Goal: Find specific page/section: Find specific page/section

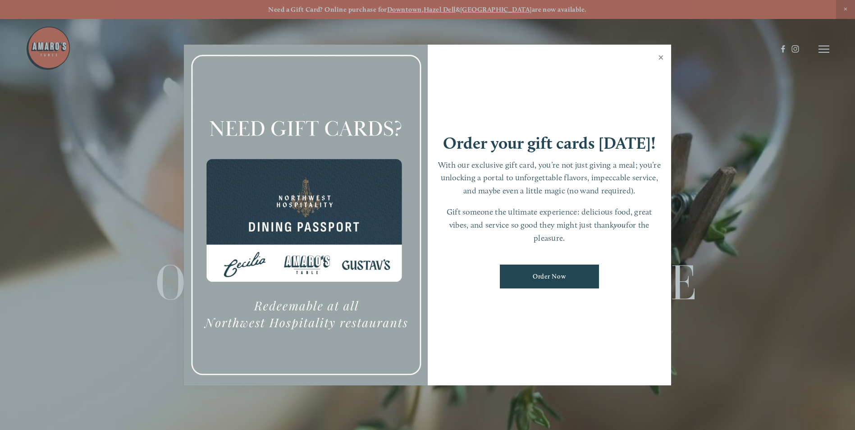
click at [662, 59] on link "Close" at bounding box center [662, 58] width 18 height 25
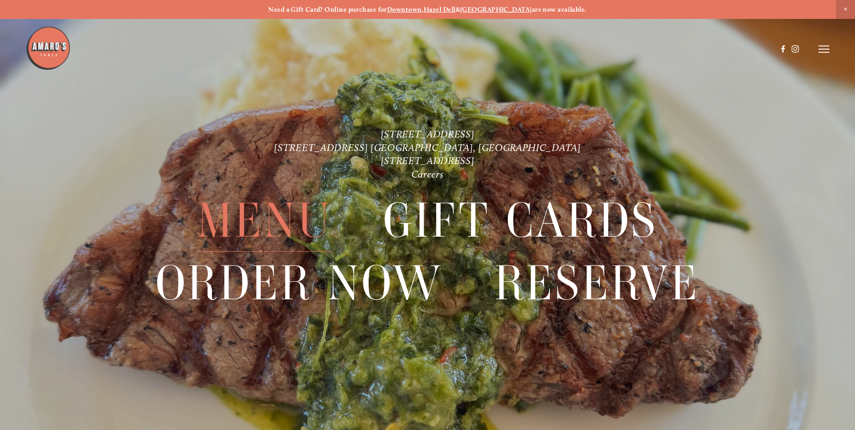
click at [259, 219] on span "Menu" at bounding box center [265, 221] width 134 height 62
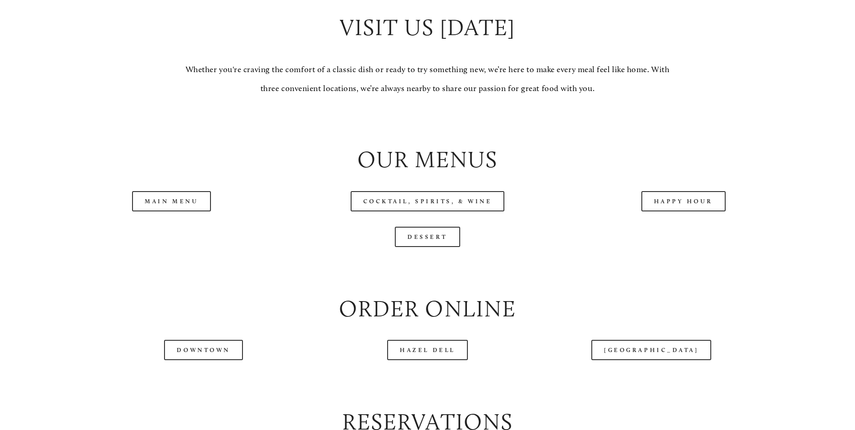
scroll to position [947, 0]
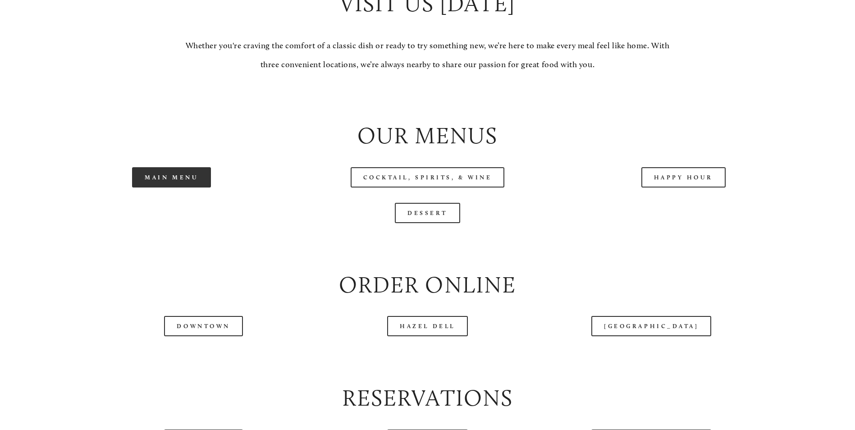
click at [182, 188] on link "Main Menu" at bounding box center [171, 177] width 79 height 20
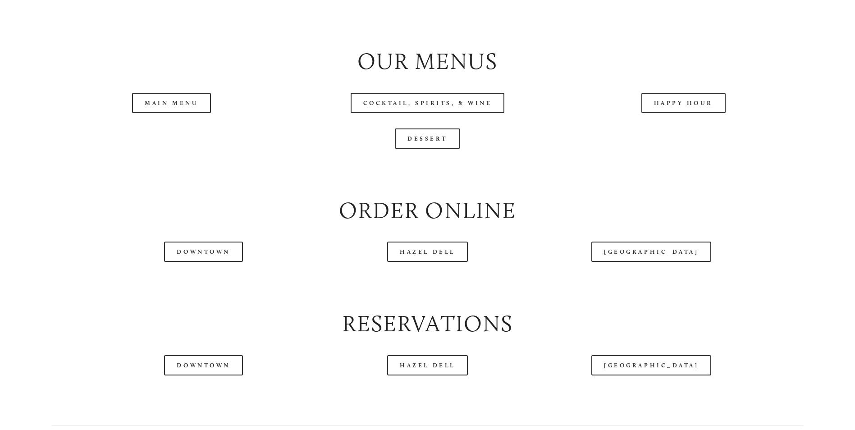
scroll to position [1037, 0]
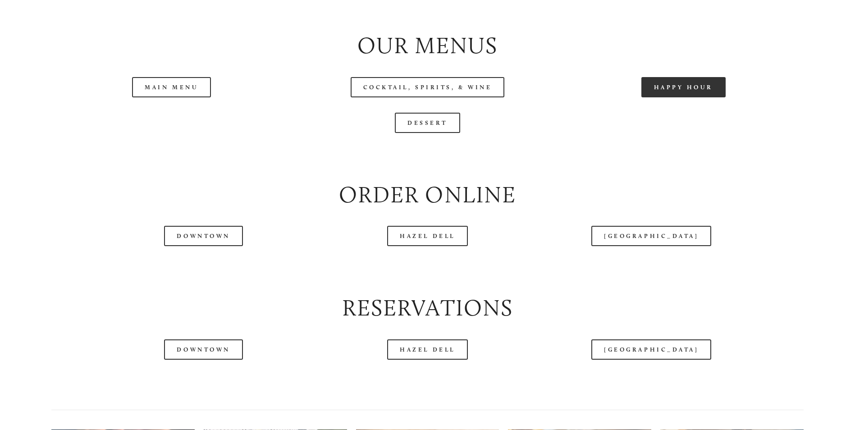
click at [695, 97] on link "Happy Hour" at bounding box center [684, 87] width 85 height 20
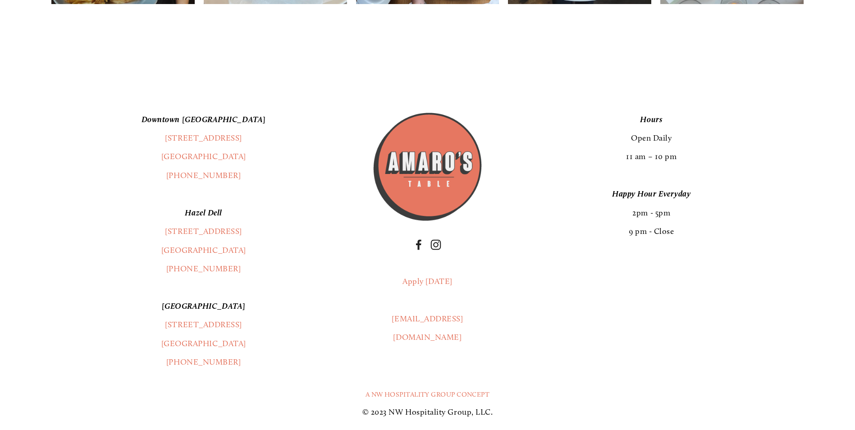
scroll to position [1804, 0]
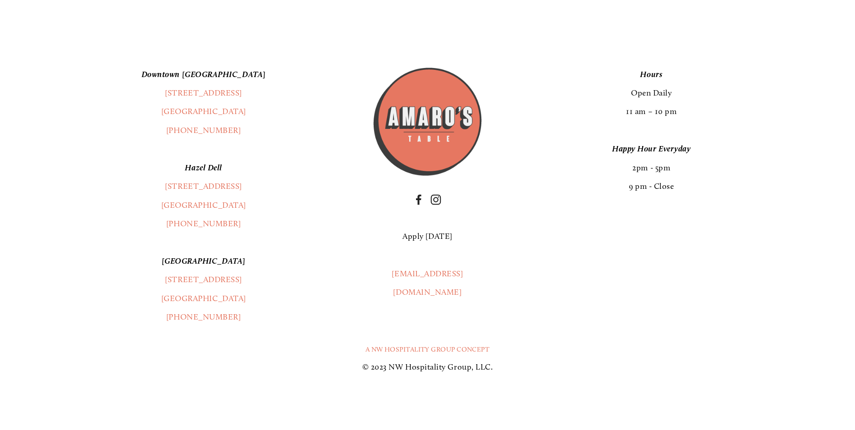
click at [434, 241] on link "Apply [DATE]" at bounding box center [428, 236] width 50 height 10
